Goal: Information Seeking & Learning: Check status

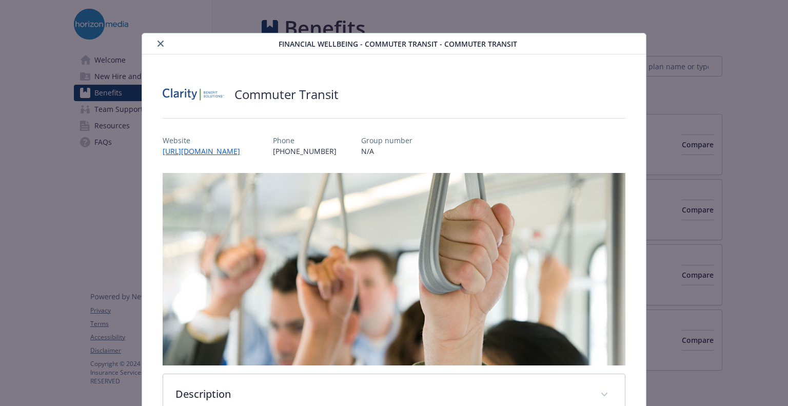
scroll to position [31, 0]
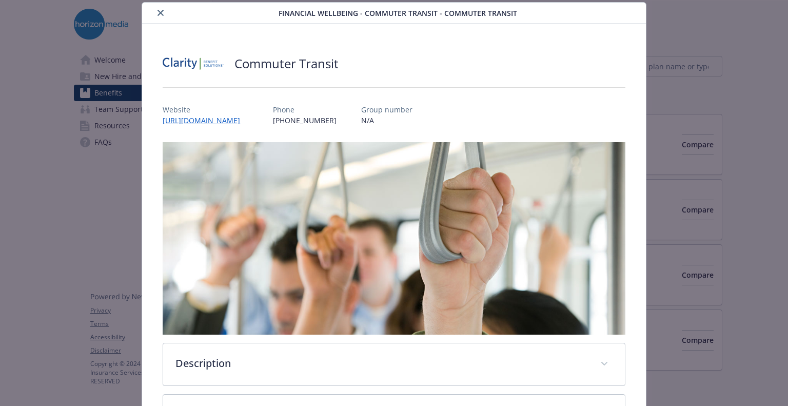
click at [161, 12] on icon "close" at bounding box center [160, 13] width 6 height 6
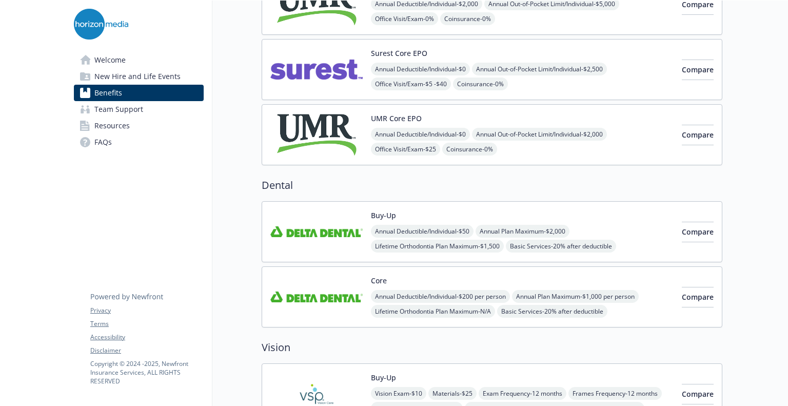
scroll to position [256, 0]
